Goal: Information Seeking & Learning: Learn about a topic

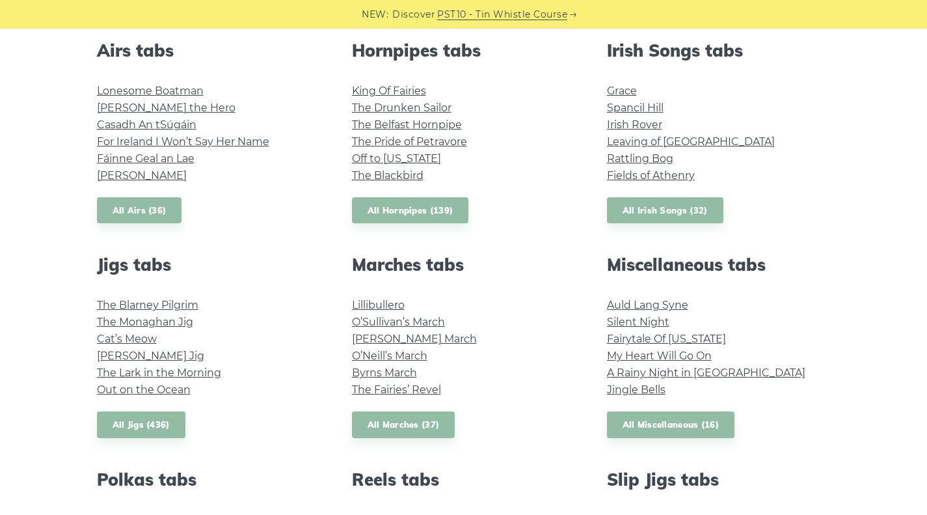
scroll to position [585, 0]
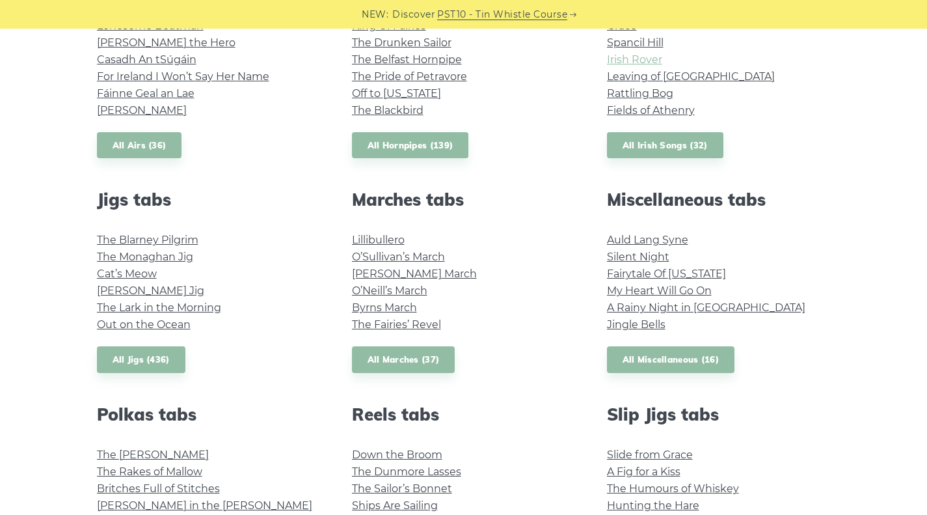
click at [621, 58] on link "Irish Rover" at bounding box center [634, 59] width 55 height 12
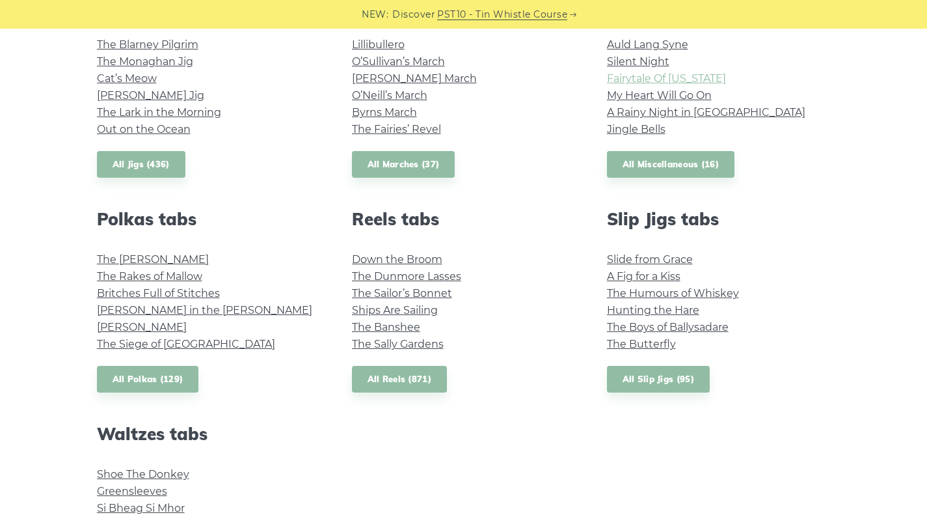
click at [632, 83] on link "Fairytale Of New York" at bounding box center [666, 78] width 119 height 12
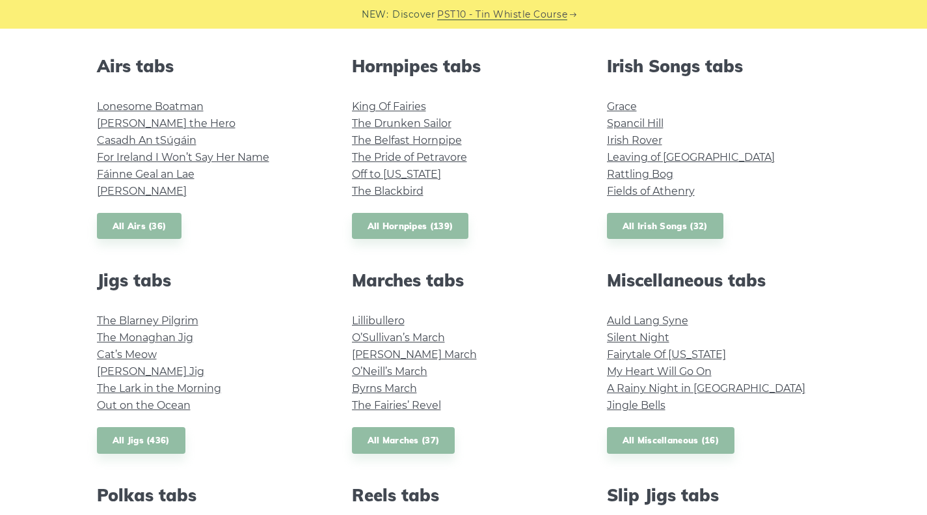
scroll to position [520, 0]
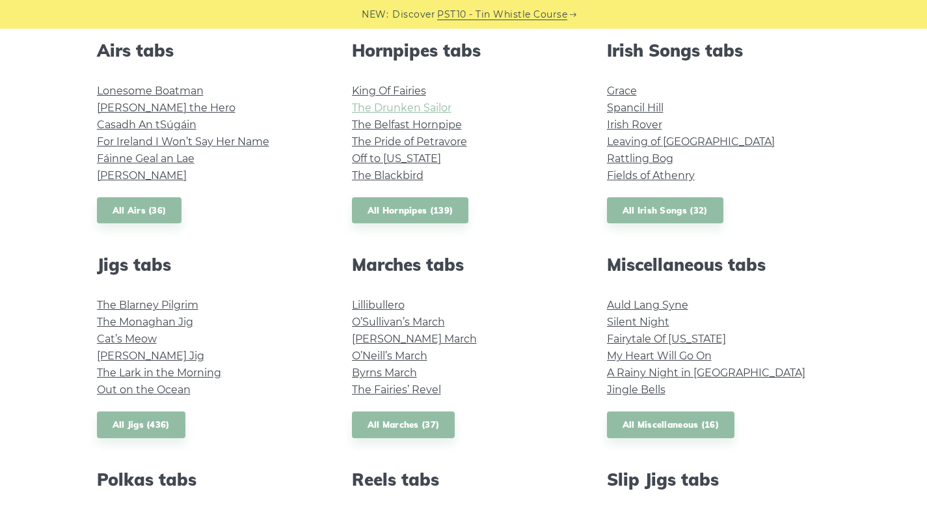
click at [395, 114] on link "The Drunken Sailor" at bounding box center [402, 107] width 100 height 12
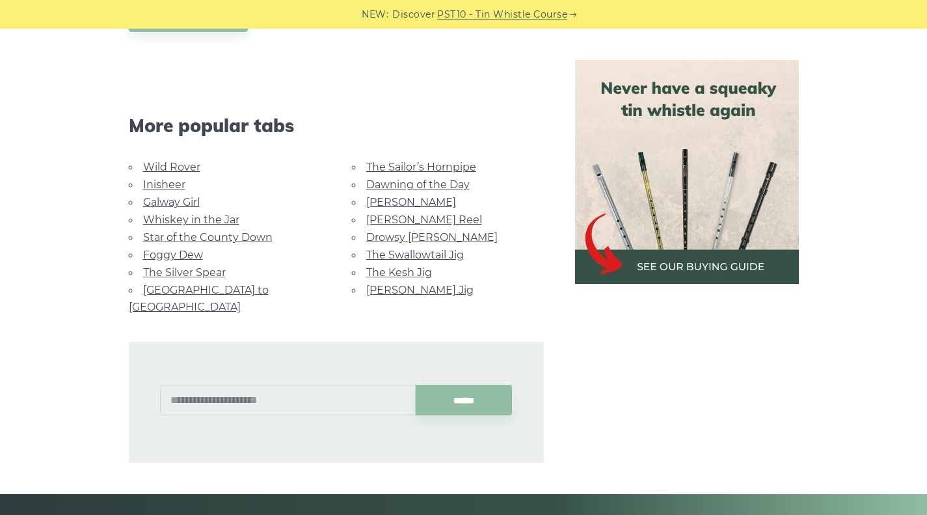
scroll to position [390, 0]
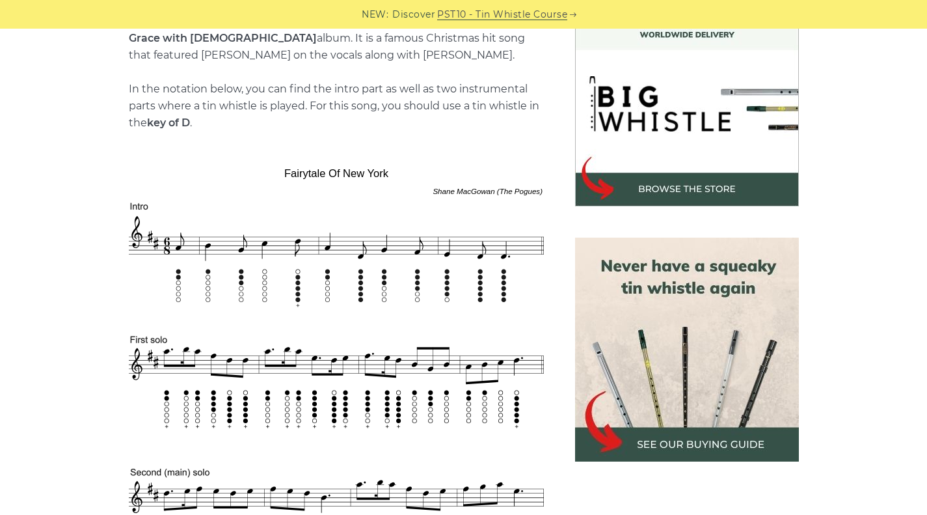
scroll to position [520, 0]
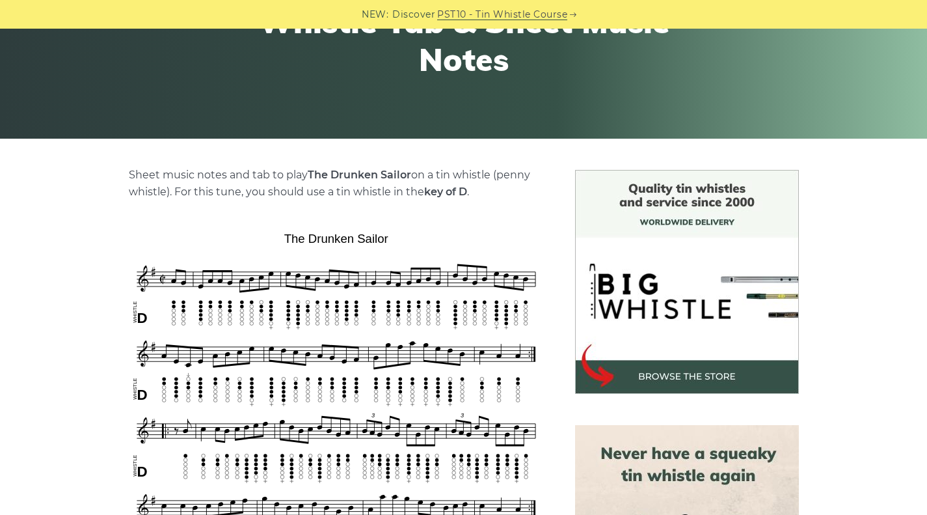
scroll to position [325, 0]
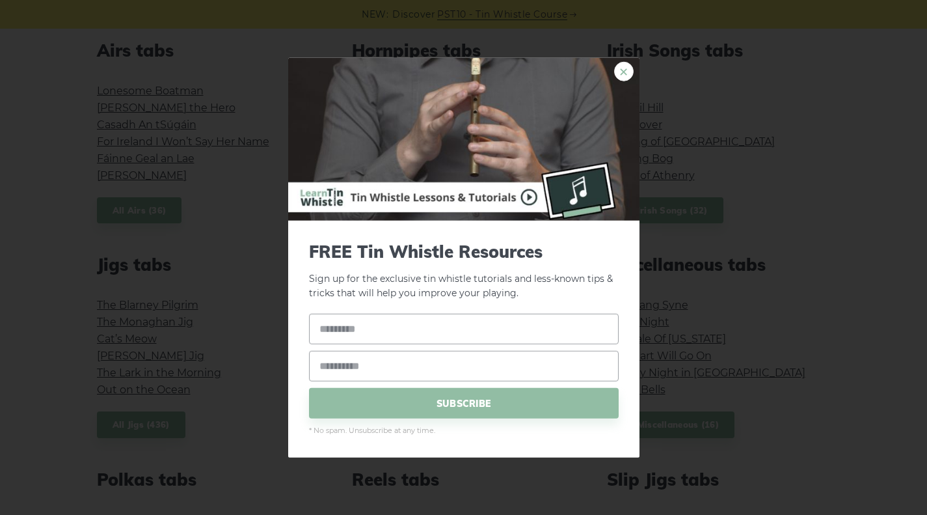
click at [623, 68] on link "×" at bounding box center [624, 71] width 20 height 20
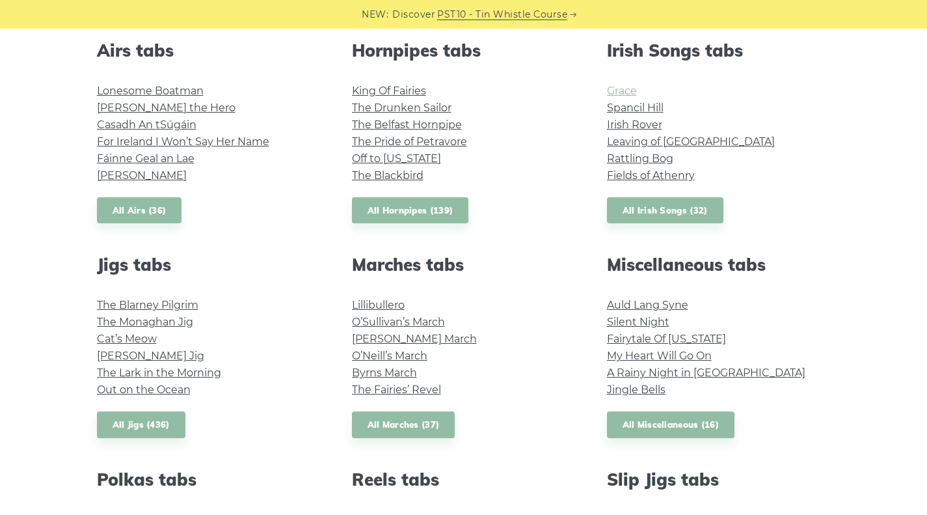
click at [612, 94] on link "Grace" at bounding box center [622, 91] width 30 height 12
click at [220, 137] on link "For Ireland I Won’t Say Her Name" at bounding box center [183, 141] width 172 height 12
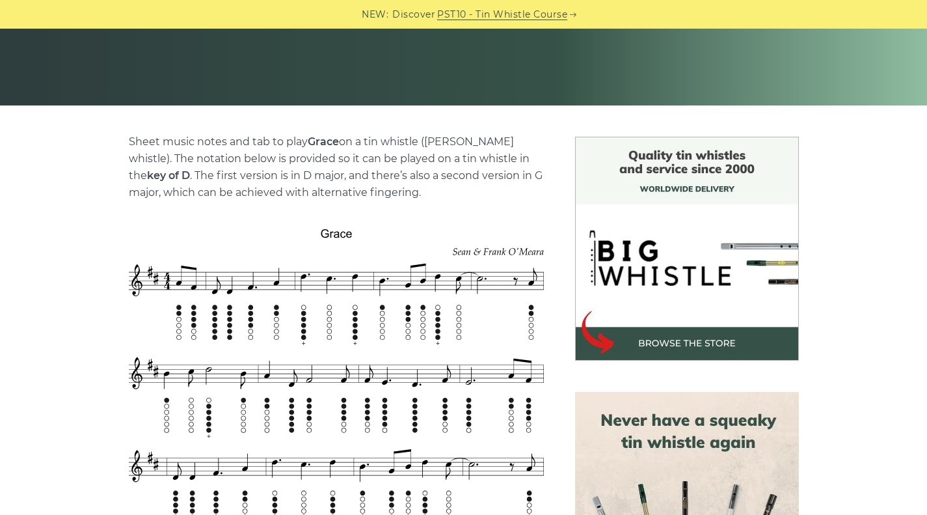
scroll to position [325, 0]
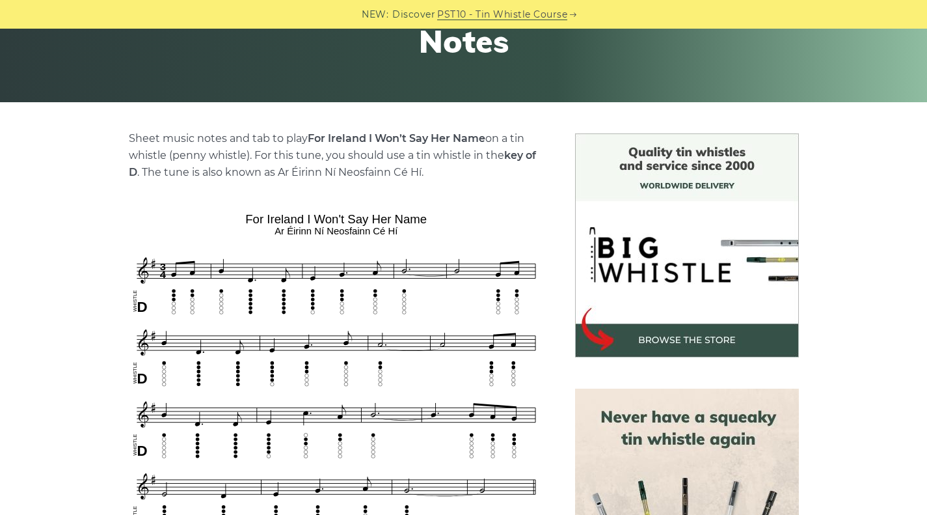
scroll to position [325, 0]
